Goal: Information Seeking & Learning: Understand process/instructions

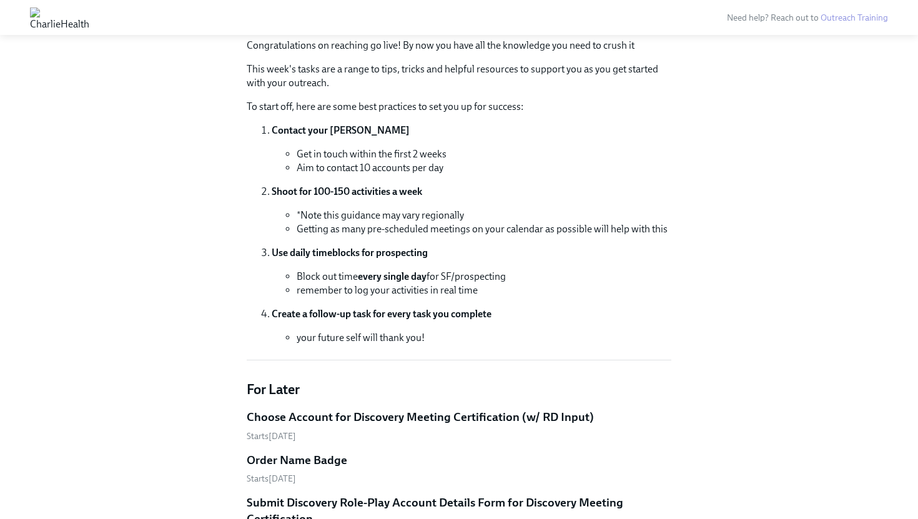
scroll to position [153, 0]
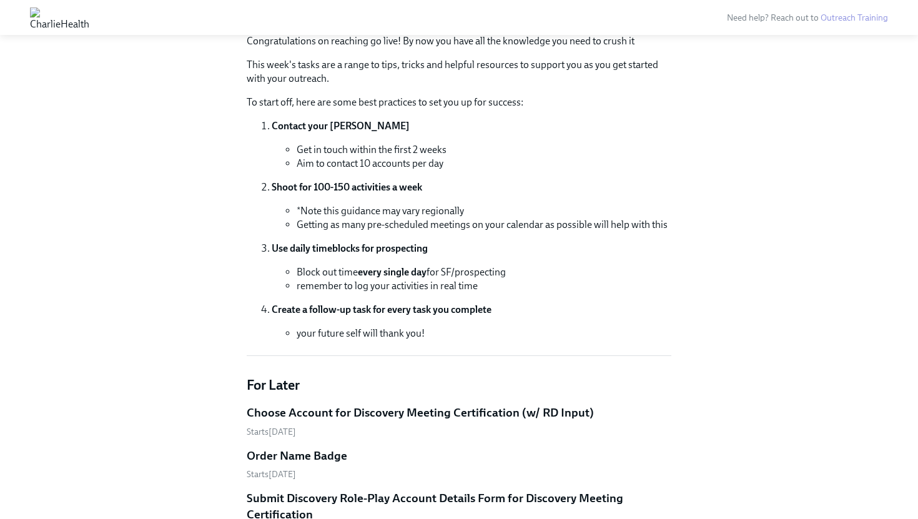
click at [322, 227] on li "Getting as many pre-scheduled meetings on your calendar as possible will help w…" at bounding box center [484, 225] width 375 height 14
drag, startPoint x: 317, startPoint y: 214, endPoint x: 380, endPoint y: 201, distance: 64.3
click at [380, 201] on li "Shoot for 100-150 activities a week *Note this guidance may vary regionally Get…" at bounding box center [472, 205] width 400 height 51
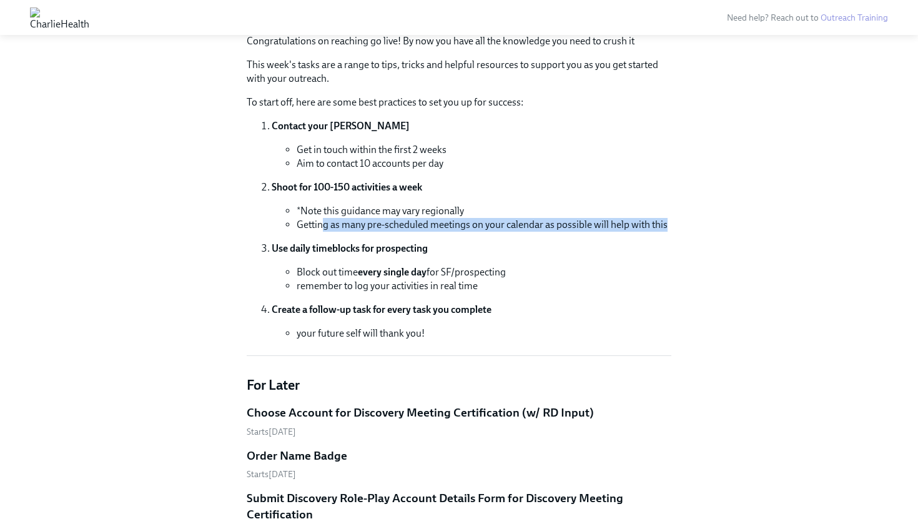
drag, startPoint x: 322, startPoint y: 220, endPoint x: 590, endPoint y: 234, distance: 268.3
click at [590, 234] on ol "Contact your [PERSON_NAME] Get in touch within the first 2 weeks Aim to contact…" at bounding box center [459, 229] width 425 height 221
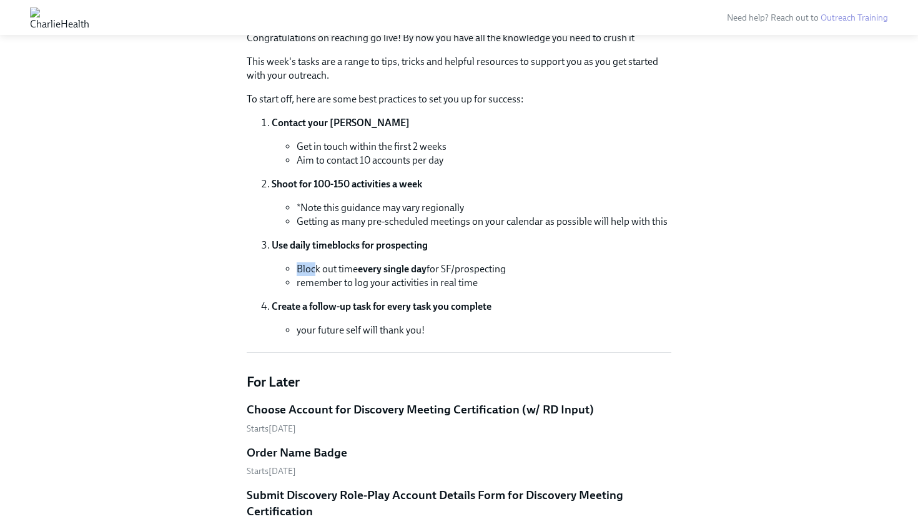
drag, startPoint x: 560, startPoint y: 254, endPoint x: 314, endPoint y: 259, distance: 246.1
click at [314, 259] on li "Use daily timeblocks for prospecting Block out time every single day for SF/pro…" at bounding box center [472, 264] width 400 height 51
drag, startPoint x: 314, startPoint y: 259, endPoint x: 481, endPoint y: 267, distance: 167.6
click at [482, 267] on li "Use daily timeblocks for prospecting Block out time every single day for SF/pro…" at bounding box center [472, 264] width 400 height 51
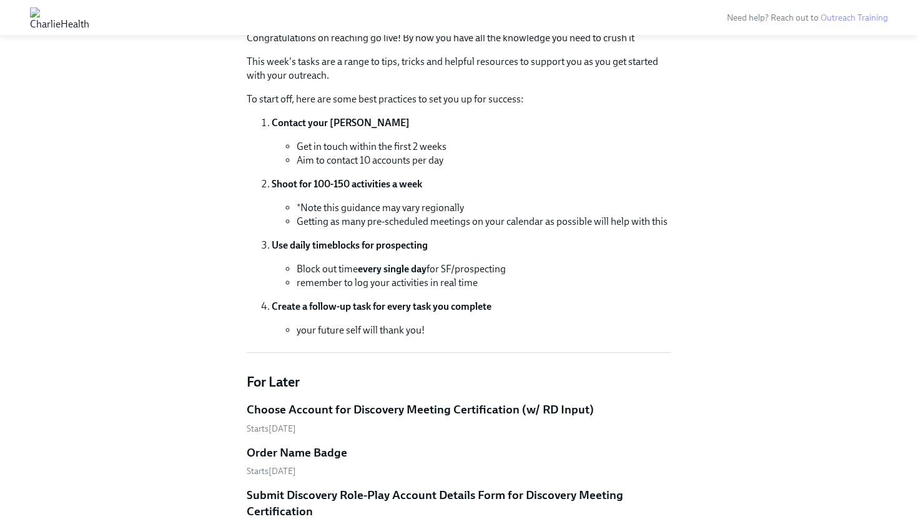
click at [481, 267] on li "Block out time every single day for SF/prospecting" at bounding box center [484, 269] width 375 height 14
drag, startPoint x: 481, startPoint y: 267, endPoint x: 399, endPoint y: 268, distance: 82.4
click at [398, 269] on li "Block out time every single day for SF/prospecting" at bounding box center [484, 269] width 375 height 14
click at [399, 268] on strong "every single day" at bounding box center [392, 269] width 69 height 12
drag, startPoint x: 399, startPoint y: 268, endPoint x: 335, endPoint y: 277, distance: 64.9
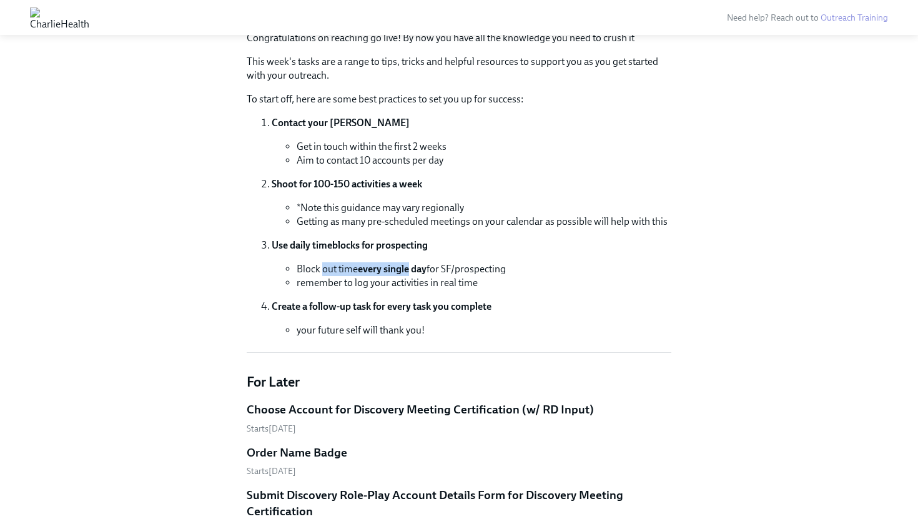
click at [333, 275] on li "Block out time every single day for SF/prospecting" at bounding box center [484, 269] width 375 height 14
drag, startPoint x: 335, startPoint y: 278, endPoint x: 468, endPoint y: 286, distance: 133.9
click at [468, 287] on li "remember to log your activities in real time" at bounding box center [484, 283] width 375 height 14
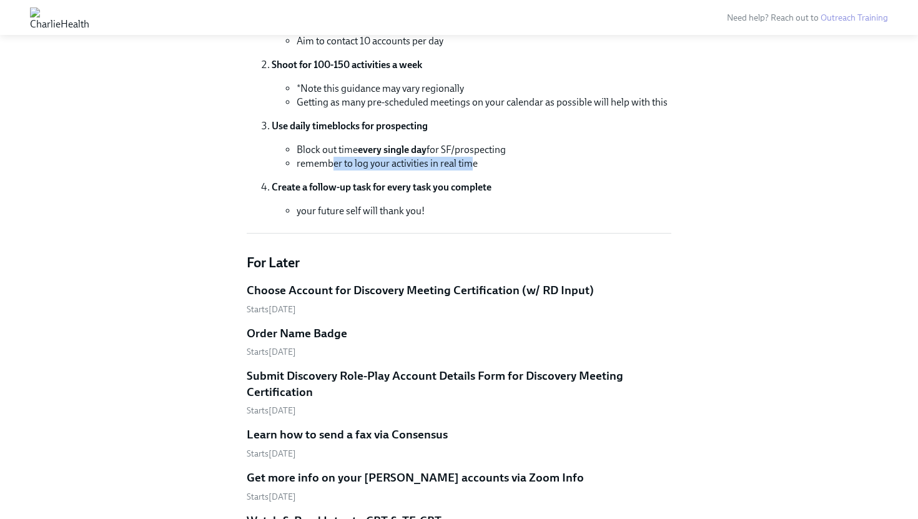
scroll to position [279, 0]
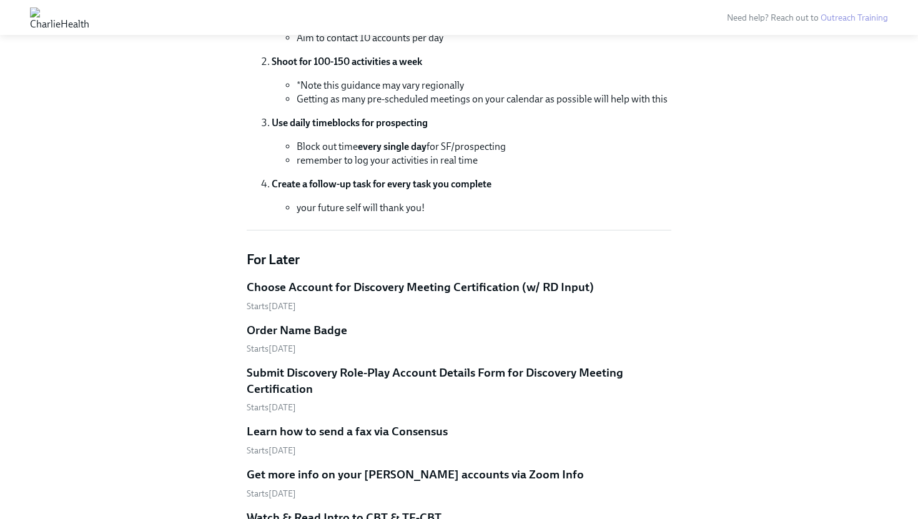
drag, startPoint x: 319, startPoint y: 218, endPoint x: 502, endPoint y: 224, distance: 183.1
drag, startPoint x: 350, startPoint y: 209, endPoint x: 490, endPoint y: 210, distance: 139.9
click at [491, 209] on li "your future self will thank you!" at bounding box center [484, 208] width 375 height 14
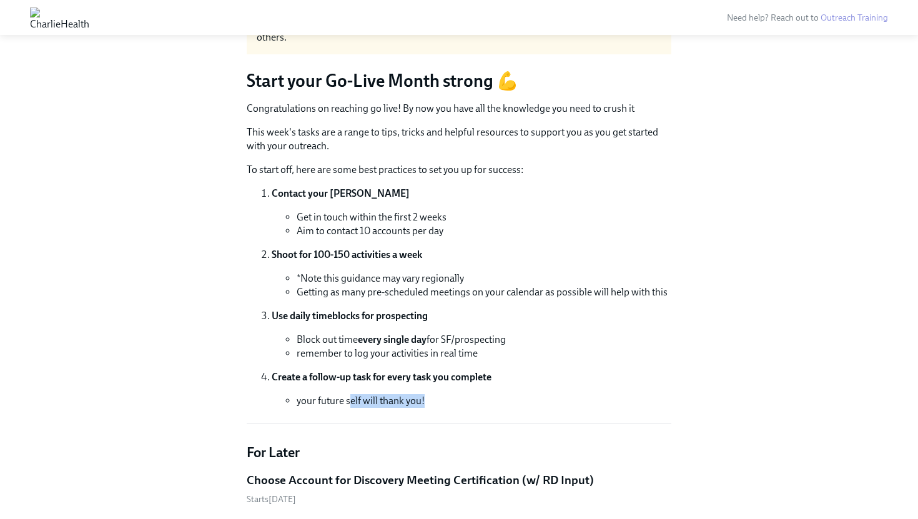
scroll to position [0, 0]
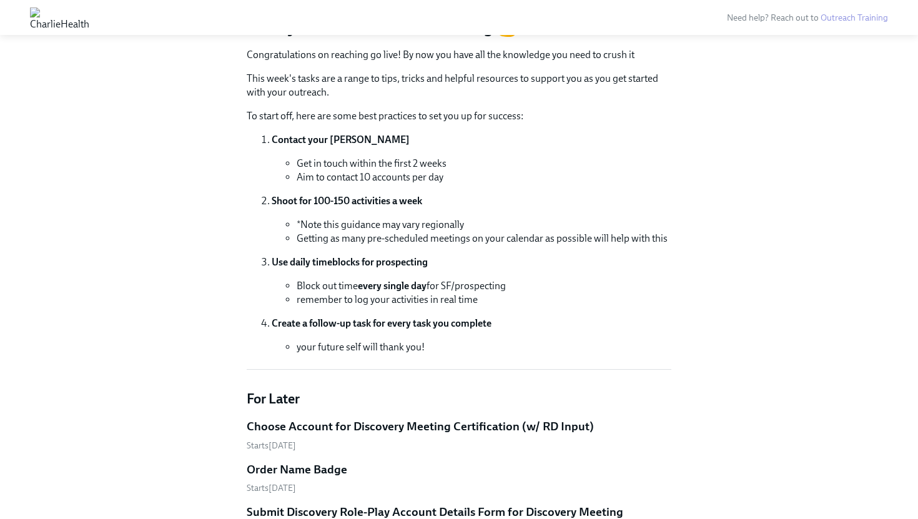
click at [470, 291] on li "Block out time every single day for SF/prospecting" at bounding box center [484, 286] width 375 height 14
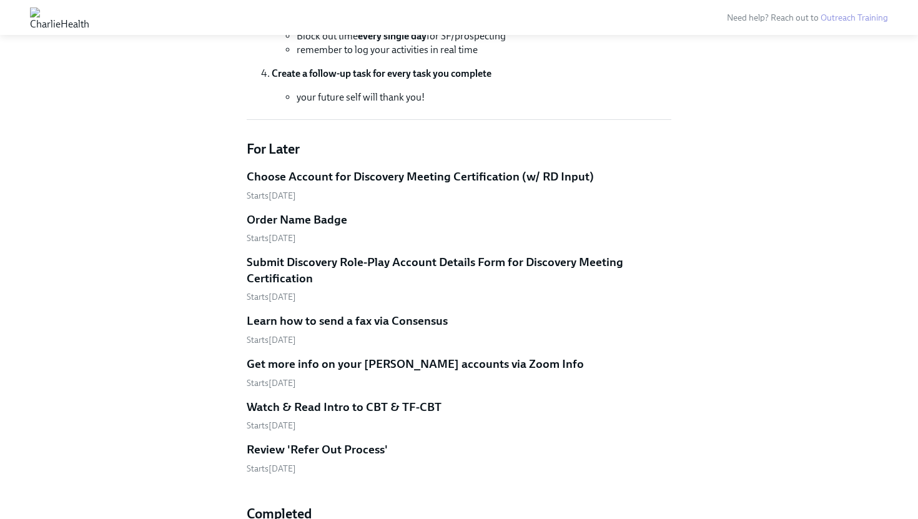
scroll to position [413, 0]
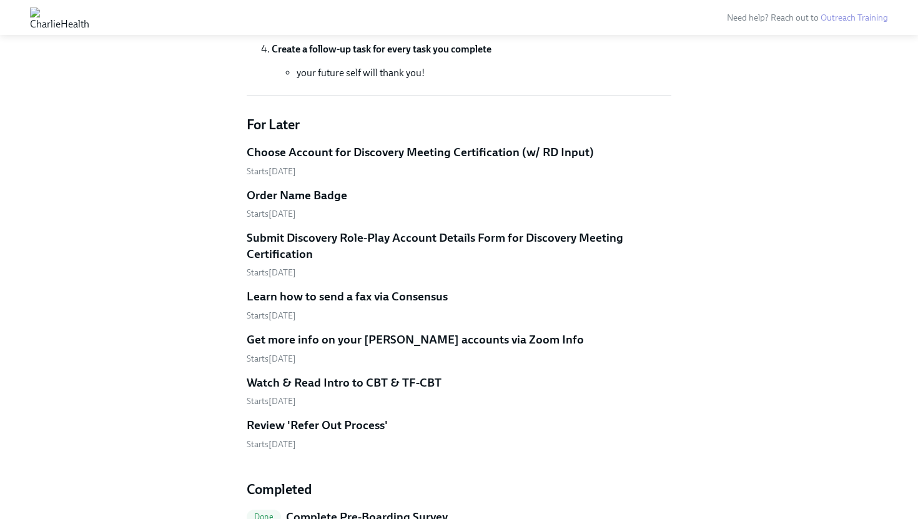
drag, startPoint x: 218, startPoint y: 150, endPoint x: 169, endPoint y: 147, distance: 48.8
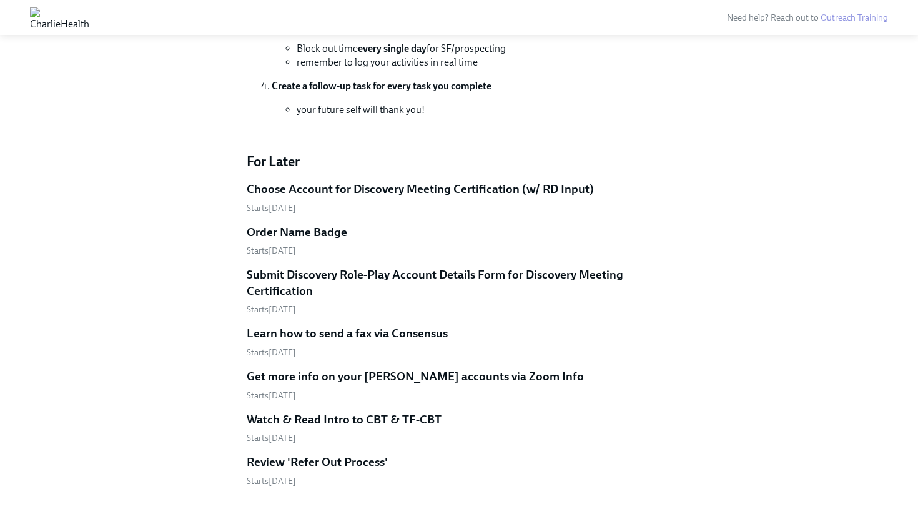
scroll to position [0, 0]
